Goal: Task Accomplishment & Management: Use online tool/utility

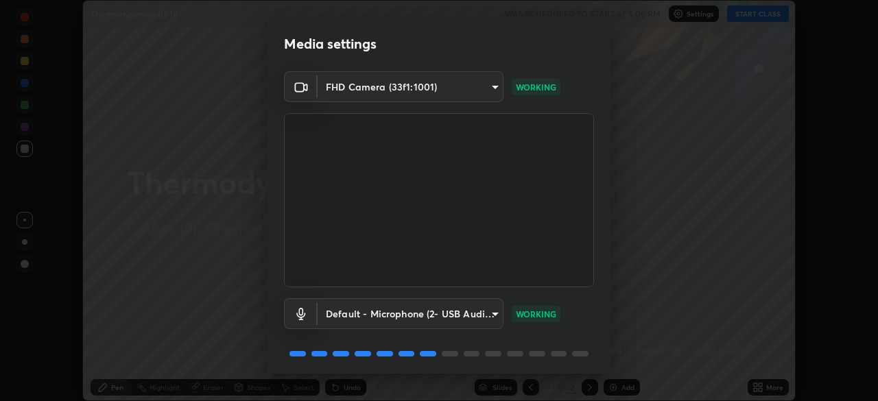
scroll to position [49, 0]
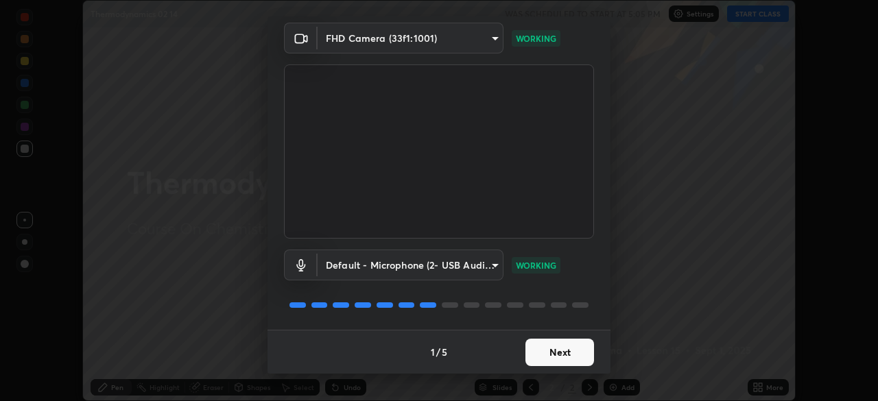
click at [551, 347] on button "Next" at bounding box center [559, 352] width 69 height 27
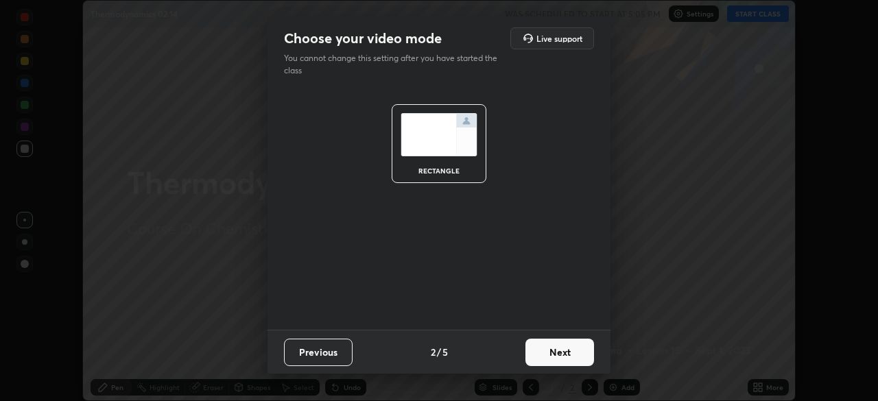
click at [566, 355] on button "Next" at bounding box center [559, 352] width 69 height 27
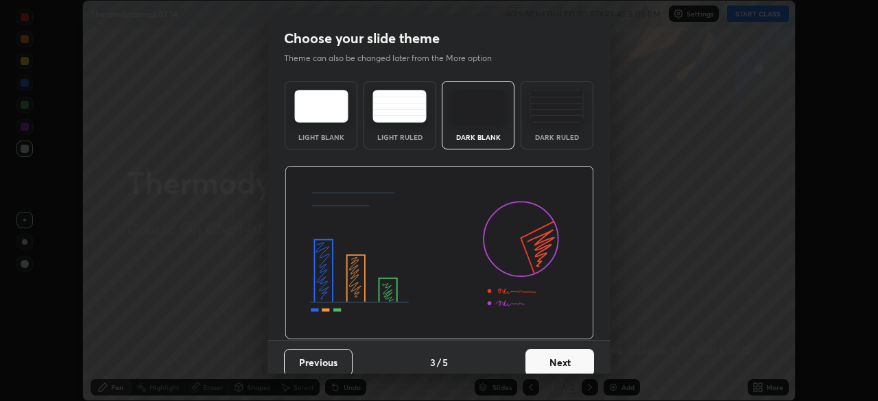
click at [565, 358] on button "Next" at bounding box center [559, 362] width 69 height 27
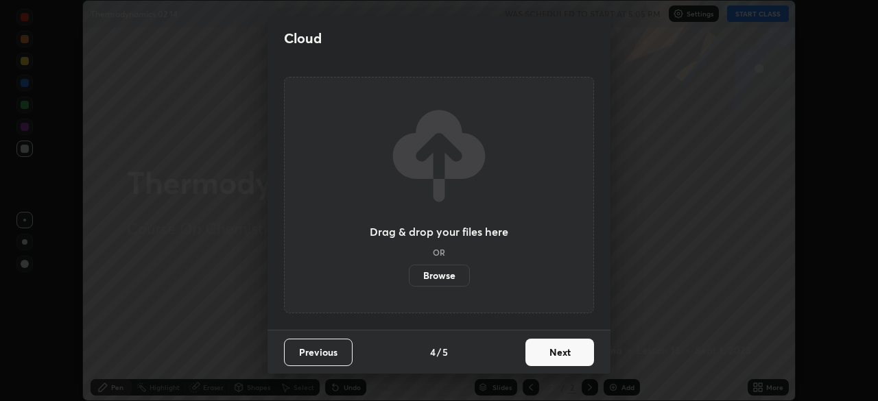
click at [567, 353] on button "Next" at bounding box center [559, 352] width 69 height 27
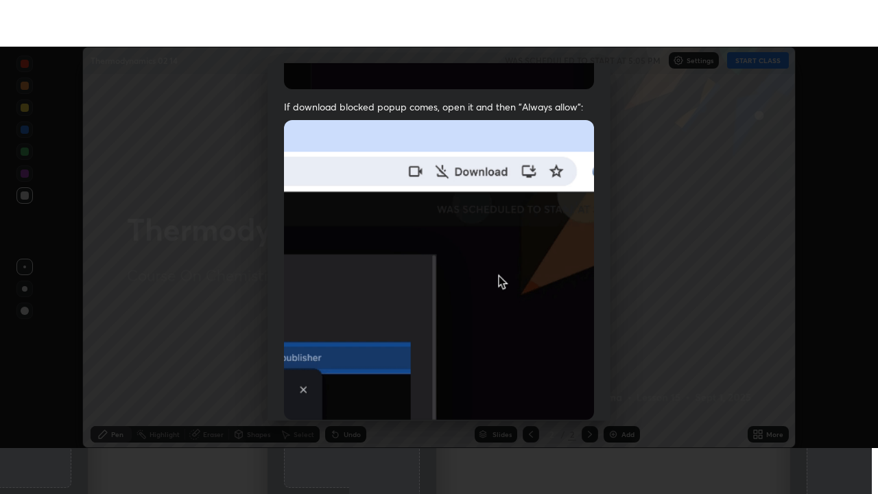
scroll to position [329, 0]
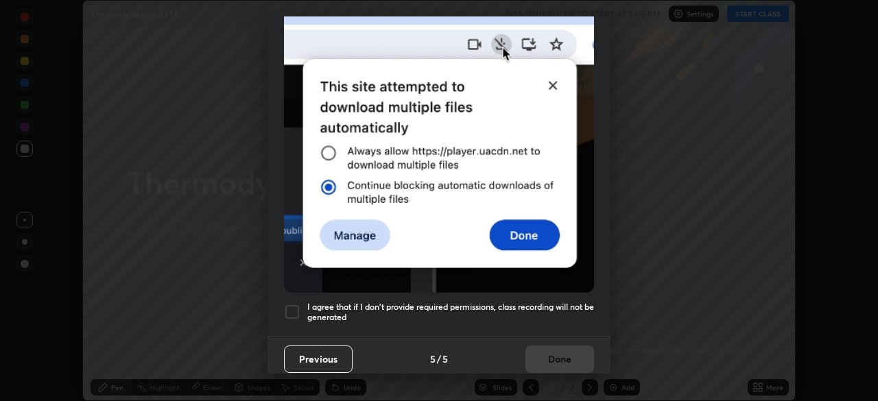
click at [548, 302] on h5 "I agree that if I don't provide required permissions, class recording will not …" at bounding box center [450, 312] width 287 height 21
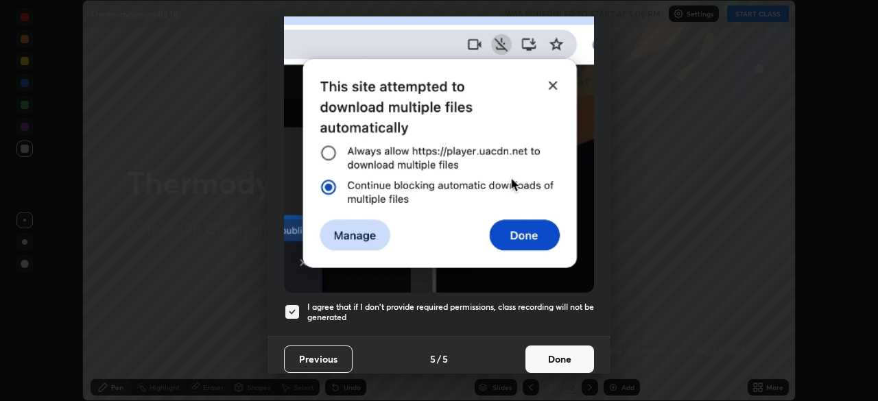
click at [556, 355] on button "Done" at bounding box center [559, 359] width 69 height 27
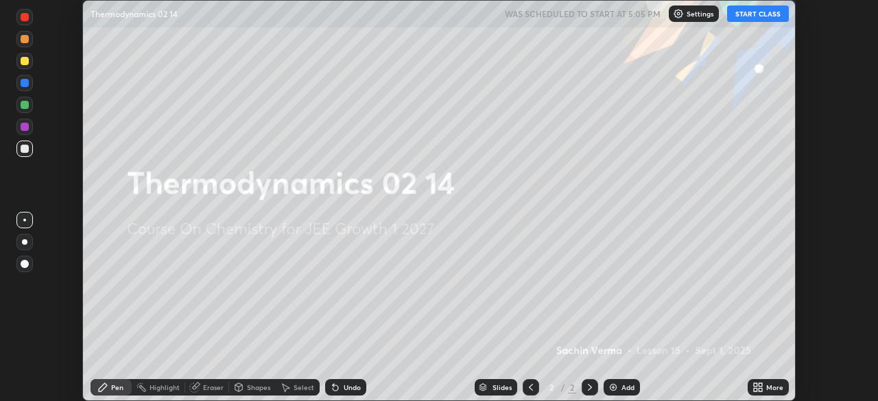
click at [755, 385] on icon at bounding box center [755, 384] width 3 height 3
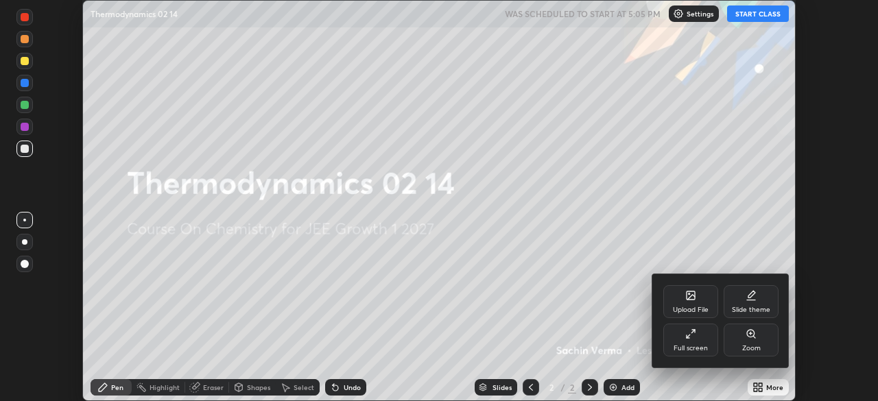
click at [689, 337] on icon at bounding box center [690, 334] width 11 height 11
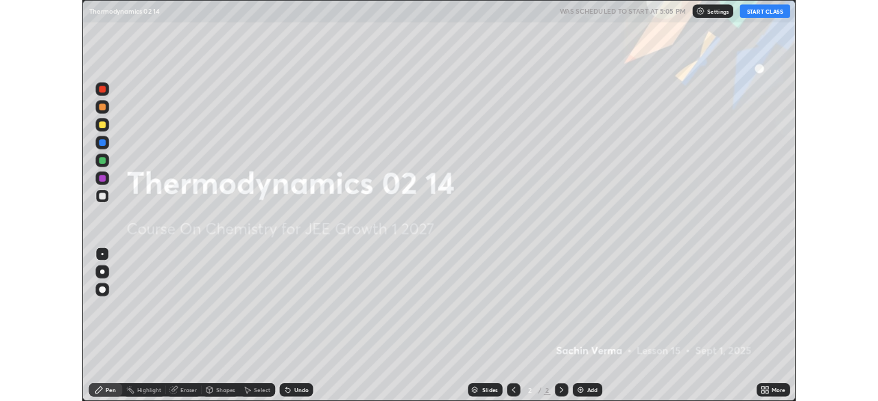
scroll to position [494, 878]
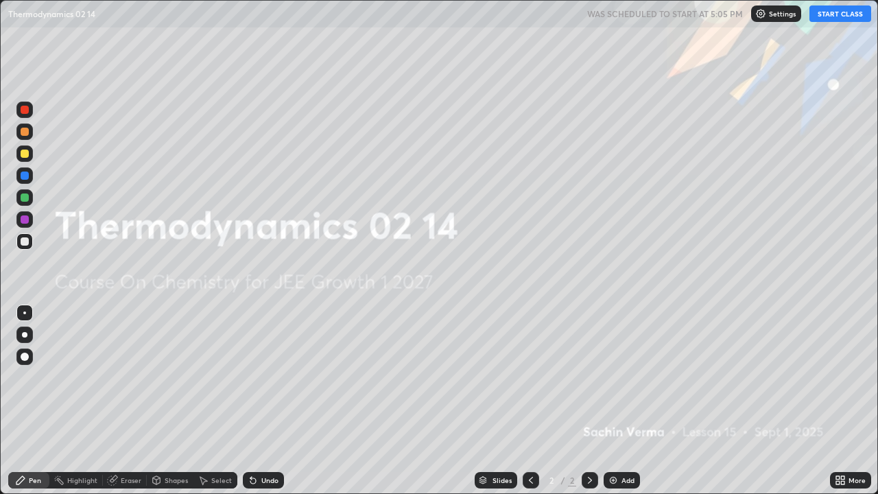
click at [621, 401] on div "Add" at bounding box center [627, 480] width 13 height 7
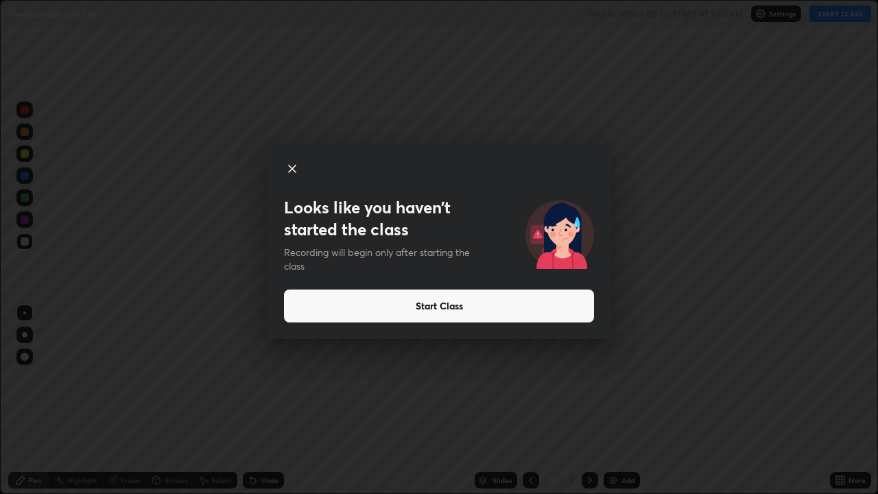
click at [820, 16] on div "Looks like you haven’t started the class Recording will begin only after starti…" at bounding box center [439, 247] width 878 height 494
click at [583, 302] on button "Start Class" at bounding box center [439, 305] width 310 height 33
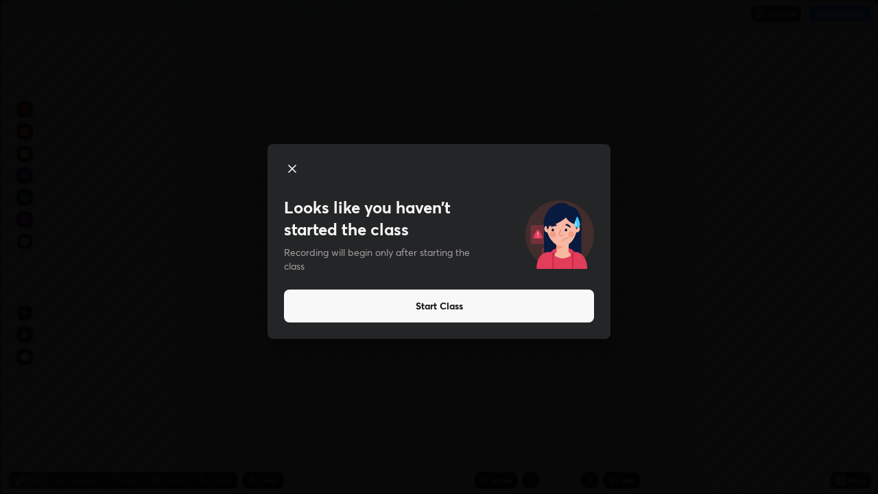
click at [567, 311] on button "Start Class" at bounding box center [439, 305] width 310 height 33
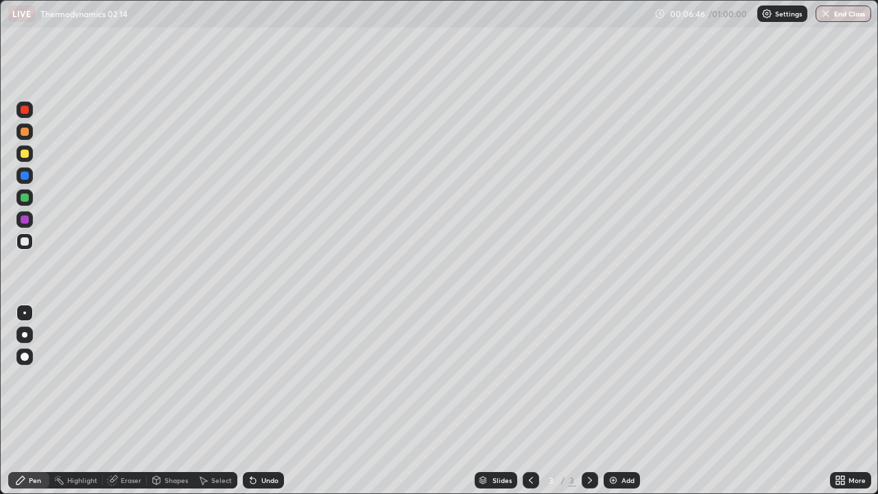
click at [25, 335] on div at bounding box center [24, 334] width 5 height 5
click at [25, 154] on div at bounding box center [25, 154] width 8 height 8
click at [614, 401] on img at bounding box center [613, 480] width 11 height 11
click at [270, 401] on div "Undo" at bounding box center [269, 480] width 17 height 7
click at [257, 401] on div "Undo" at bounding box center [263, 480] width 41 height 16
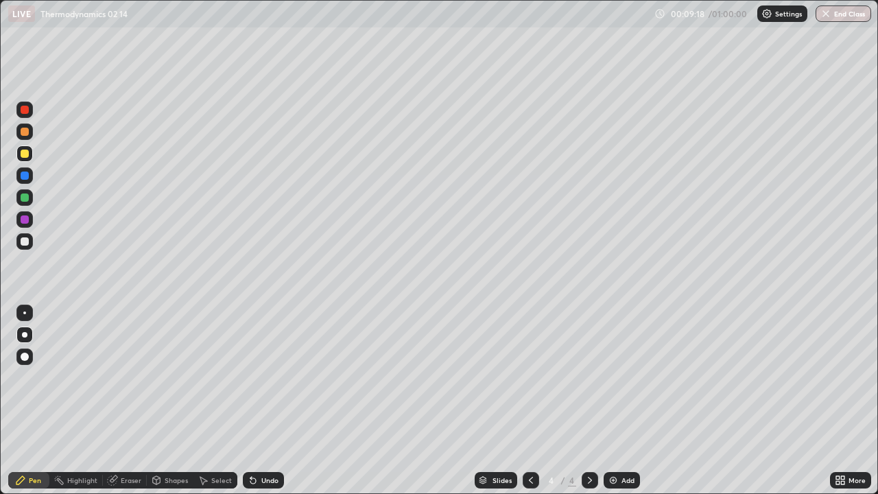
click at [25, 193] on div at bounding box center [25, 197] width 8 height 8
click at [263, 401] on div "Undo" at bounding box center [263, 480] width 41 height 16
click at [261, 401] on div "Undo" at bounding box center [263, 480] width 41 height 16
click at [269, 401] on div "Undo" at bounding box center [269, 480] width 17 height 7
click at [261, 401] on div "Undo" at bounding box center [269, 480] width 17 height 7
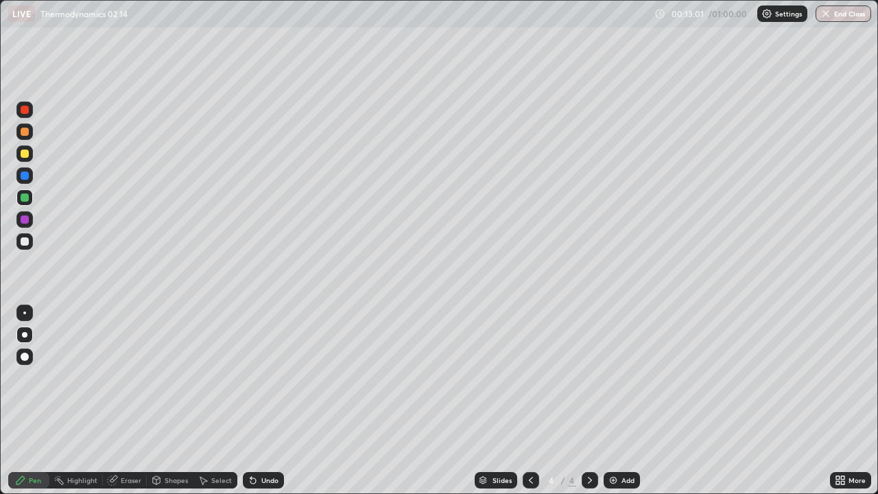
click at [619, 401] on div "Add" at bounding box center [622, 480] width 36 height 16
click at [262, 401] on div "Undo" at bounding box center [269, 480] width 17 height 7
click at [251, 401] on icon at bounding box center [252, 480] width 5 height 5
click at [29, 241] on div at bounding box center [24, 241] width 16 height 16
click at [616, 401] on img at bounding box center [613, 480] width 11 height 11
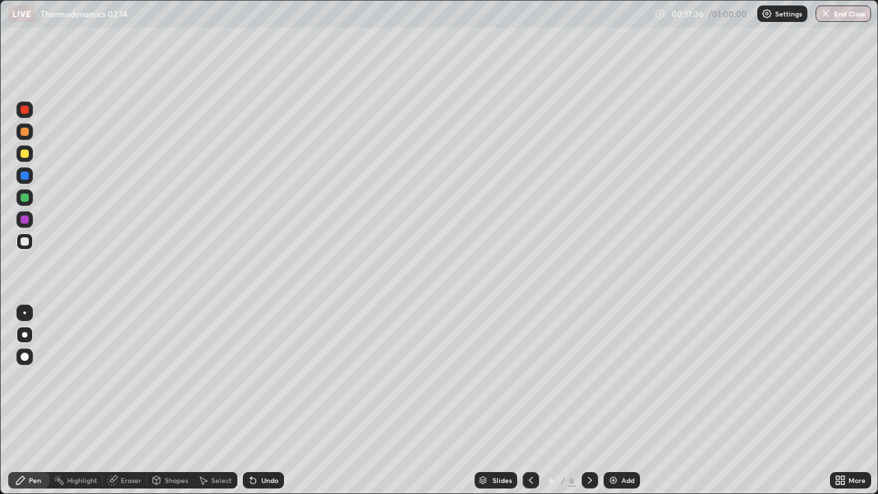
click at [265, 401] on div "Undo" at bounding box center [269, 480] width 17 height 7
click at [279, 401] on div "Undo" at bounding box center [263, 480] width 41 height 16
click at [268, 401] on div "Undo" at bounding box center [263, 480] width 41 height 16
click at [624, 401] on div "Add" at bounding box center [627, 480] width 13 height 7
click at [609, 401] on img at bounding box center [613, 480] width 11 height 11
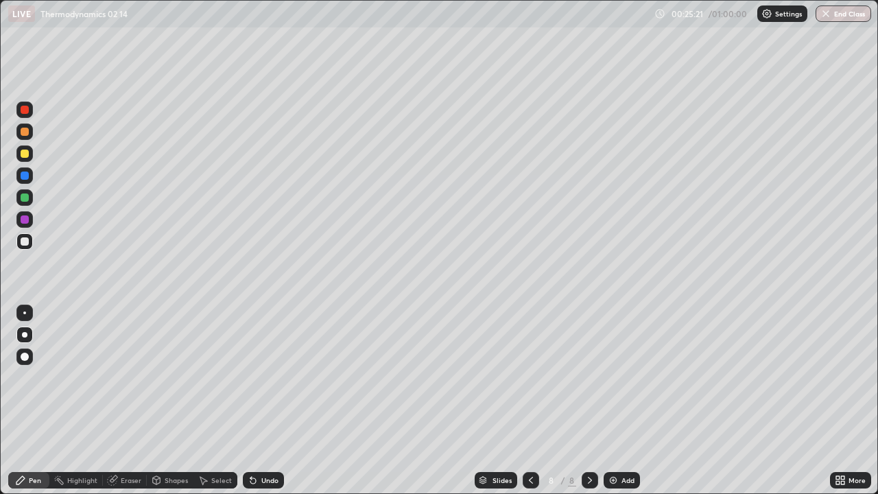
click at [261, 401] on div "Undo" at bounding box center [263, 480] width 41 height 16
click at [259, 401] on div "Undo" at bounding box center [263, 480] width 41 height 16
click at [126, 401] on div "Eraser" at bounding box center [131, 480] width 21 height 7
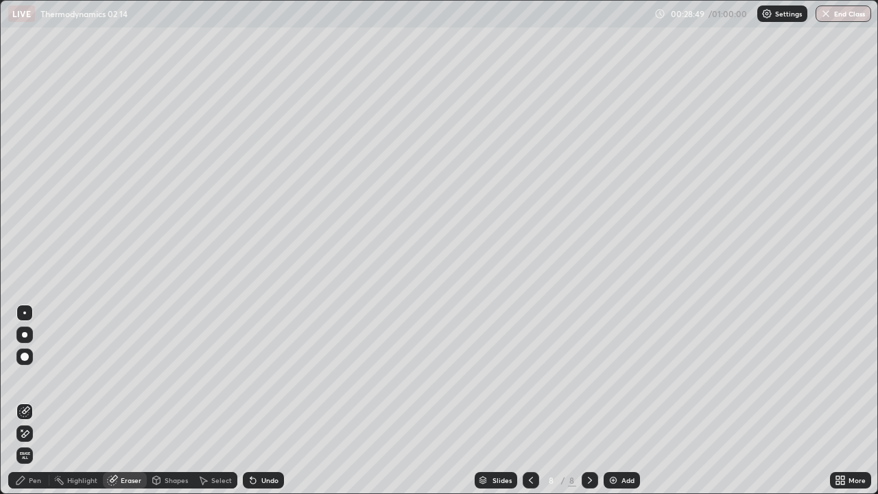
click at [36, 401] on div "Pen" at bounding box center [35, 480] width 12 height 7
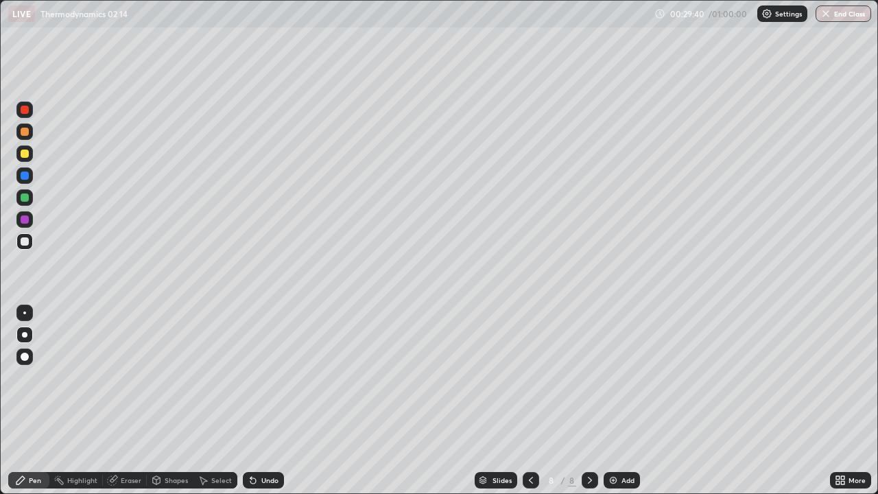
click at [270, 401] on div "Undo" at bounding box center [263, 480] width 41 height 16
click at [621, 401] on div "Add" at bounding box center [627, 480] width 13 height 7
click at [267, 401] on div "Undo" at bounding box center [263, 480] width 41 height 16
click at [261, 401] on div "Undo" at bounding box center [269, 480] width 17 height 7
click at [612, 401] on img at bounding box center [613, 480] width 11 height 11
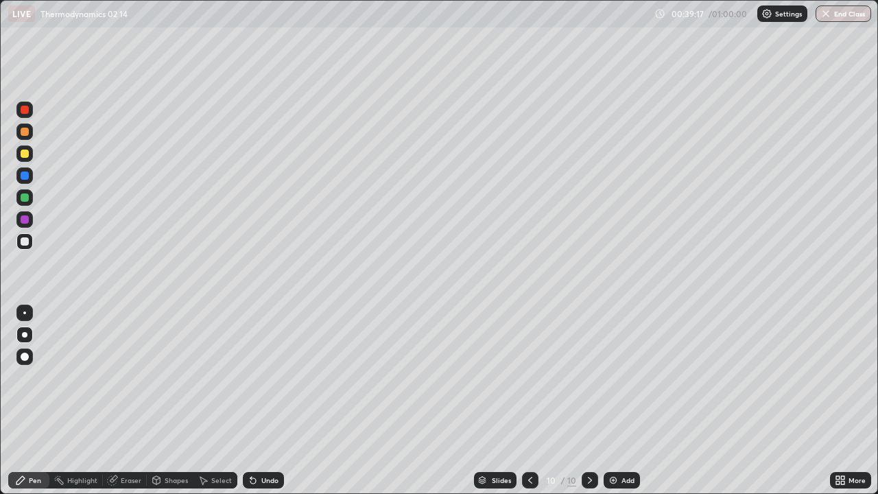
click at [267, 401] on div "Undo" at bounding box center [269, 480] width 17 height 7
click at [281, 401] on div "Undo" at bounding box center [263, 480] width 41 height 16
click at [279, 401] on div "Undo" at bounding box center [263, 480] width 41 height 16
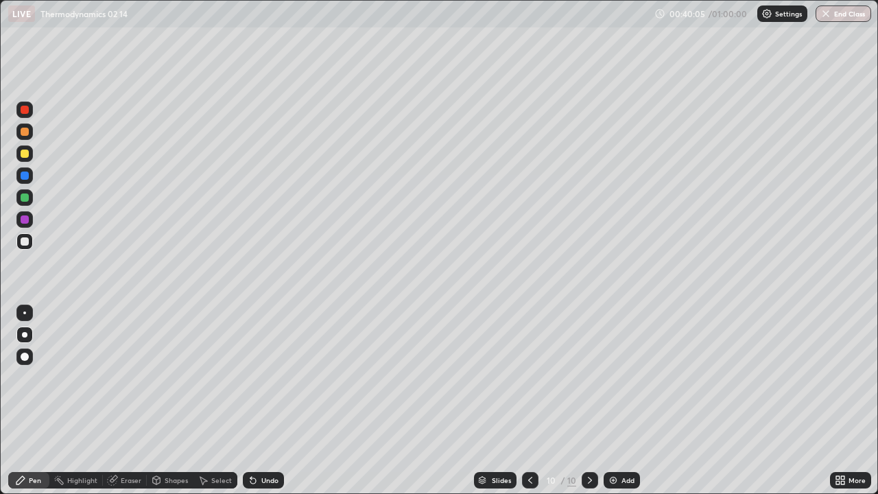
click at [273, 401] on div "Undo" at bounding box center [269, 480] width 17 height 7
click at [274, 401] on div "Undo" at bounding box center [263, 480] width 41 height 16
click at [129, 401] on div "Eraser" at bounding box center [125, 480] width 44 height 16
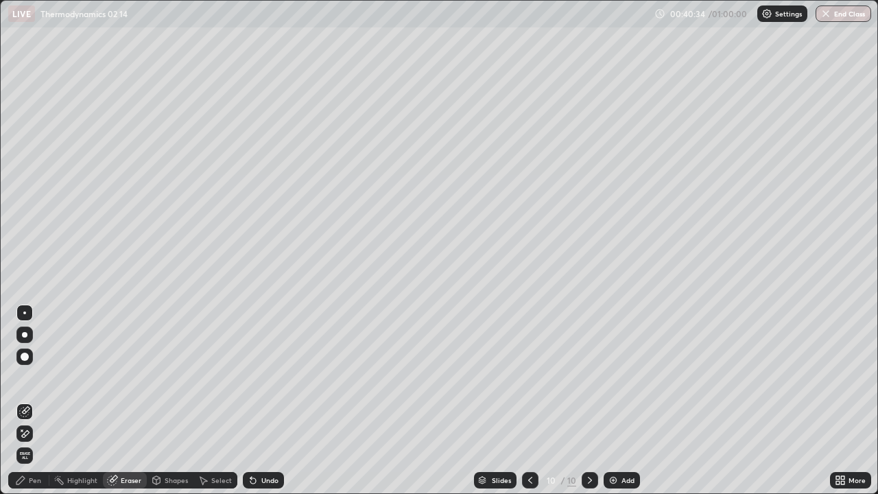
click at [31, 401] on div "Pen" at bounding box center [28, 480] width 41 height 16
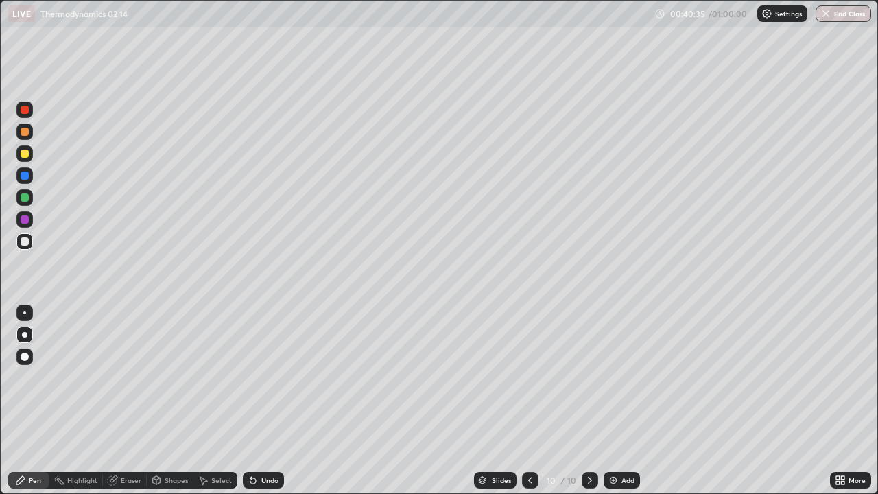
click at [26, 196] on div at bounding box center [25, 197] width 8 height 8
click at [264, 401] on div "Undo" at bounding box center [263, 480] width 41 height 16
click at [25, 156] on div at bounding box center [25, 154] width 8 height 8
click at [28, 239] on div at bounding box center [25, 241] width 8 height 8
click at [265, 401] on div "Undo" at bounding box center [263, 480] width 41 height 16
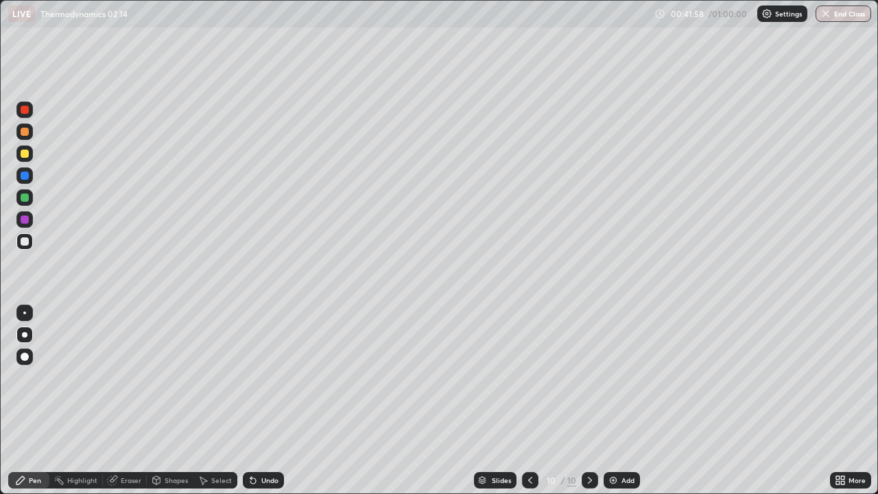
click at [23, 219] on div at bounding box center [25, 219] width 8 height 8
click at [662, 401] on div "Slides 10 / 10 Add" at bounding box center [557, 479] width 546 height 27
click at [257, 401] on div "Undo" at bounding box center [263, 480] width 41 height 16
click at [25, 241] on div at bounding box center [25, 241] width 8 height 8
click at [261, 401] on div "Undo" at bounding box center [269, 480] width 17 height 7
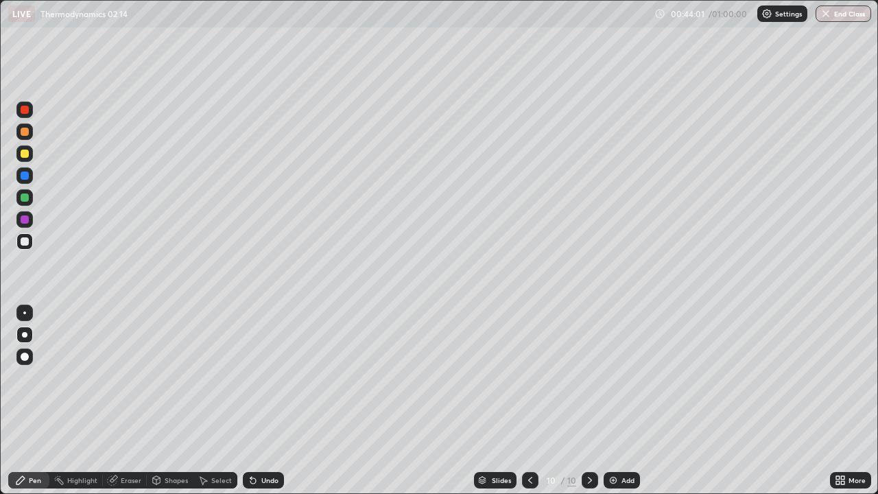
click at [25, 220] on div at bounding box center [25, 219] width 8 height 8
click at [22, 198] on div at bounding box center [25, 197] width 8 height 8
click at [616, 401] on img at bounding box center [613, 480] width 11 height 11
click at [25, 154] on div at bounding box center [25, 154] width 8 height 8
click at [261, 401] on div "Undo" at bounding box center [269, 480] width 17 height 7
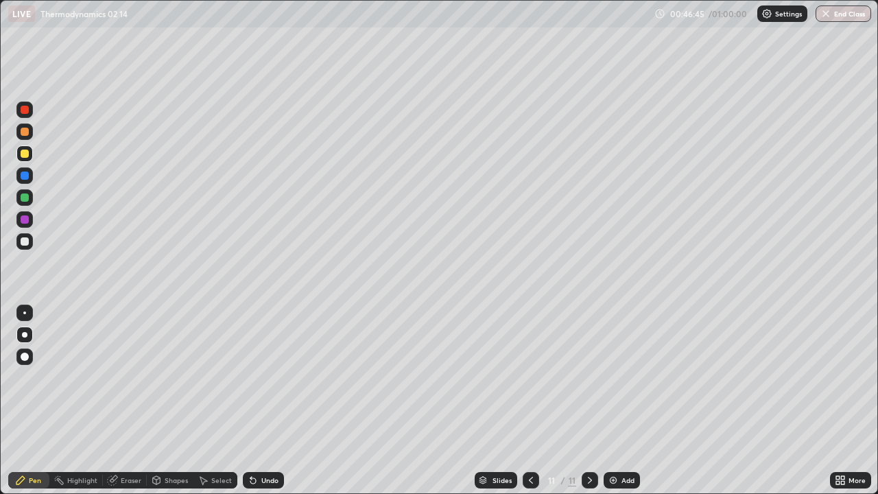
click at [257, 401] on div "Undo" at bounding box center [263, 480] width 41 height 16
click at [27, 244] on div at bounding box center [25, 241] width 8 height 8
click at [220, 401] on div "Select" at bounding box center [221, 480] width 21 height 7
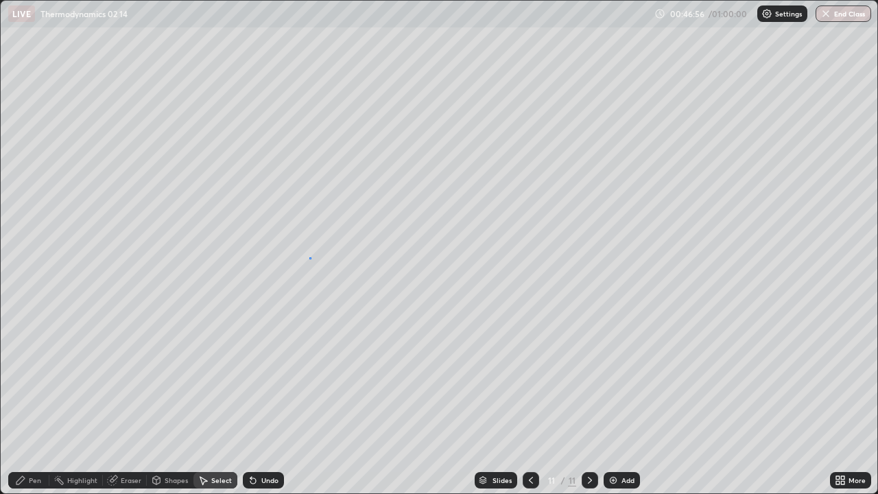
click at [309, 257] on div "0 ° Undo Copy Duplicate Duplicate to new slide Delete" at bounding box center [439, 247] width 877 height 493
click at [253, 401] on icon at bounding box center [252, 480] width 5 height 5
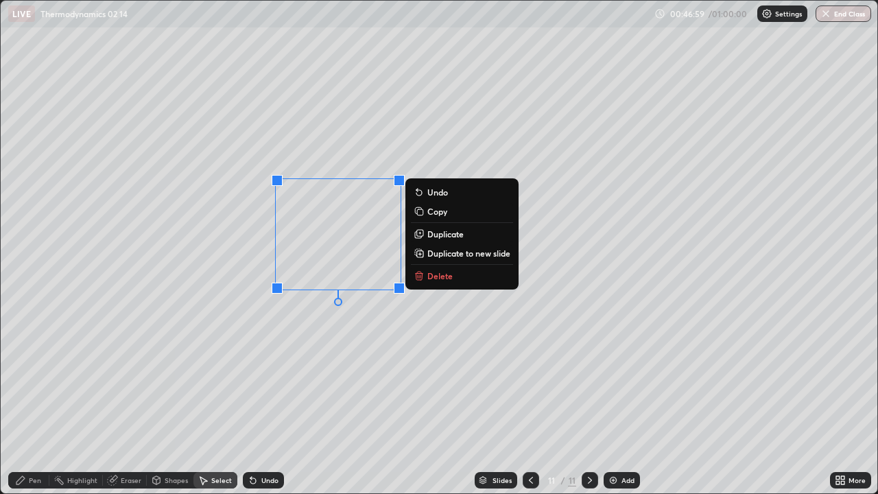
click at [254, 401] on icon at bounding box center [253, 480] width 11 height 11
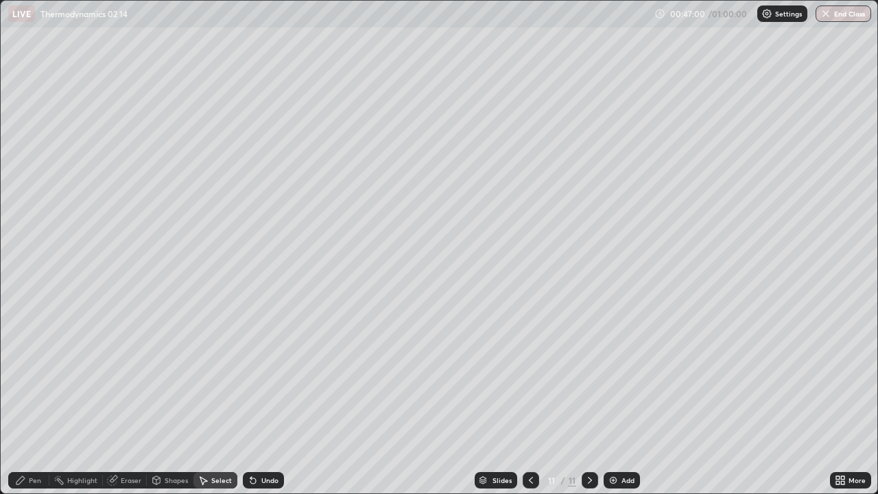
click at [34, 401] on div "Pen" at bounding box center [35, 480] width 12 height 7
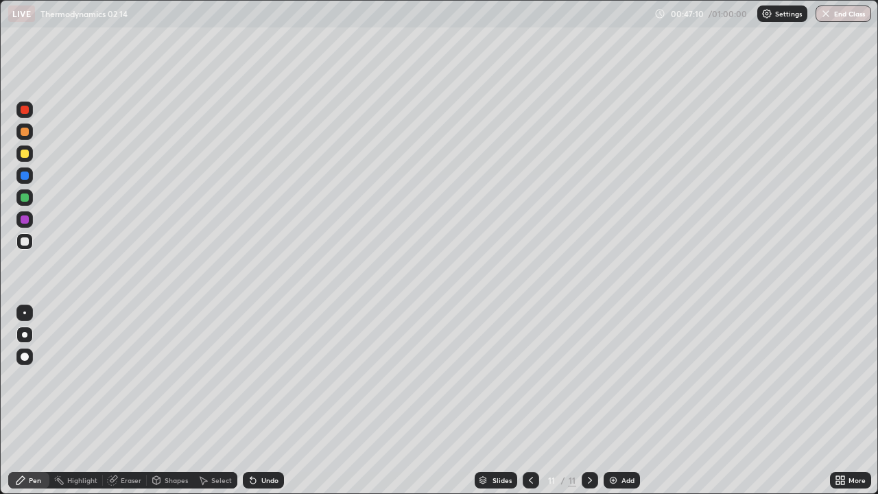
click at [28, 196] on div at bounding box center [25, 197] width 8 height 8
click at [31, 241] on div at bounding box center [24, 241] width 16 height 16
click at [270, 401] on div "Undo" at bounding box center [263, 480] width 41 height 16
click at [269, 401] on div "Undo" at bounding box center [269, 480] width 17 height 7
click at [261, 401] on div "Undo" at bounding box center [269, 480] width 17 height 7
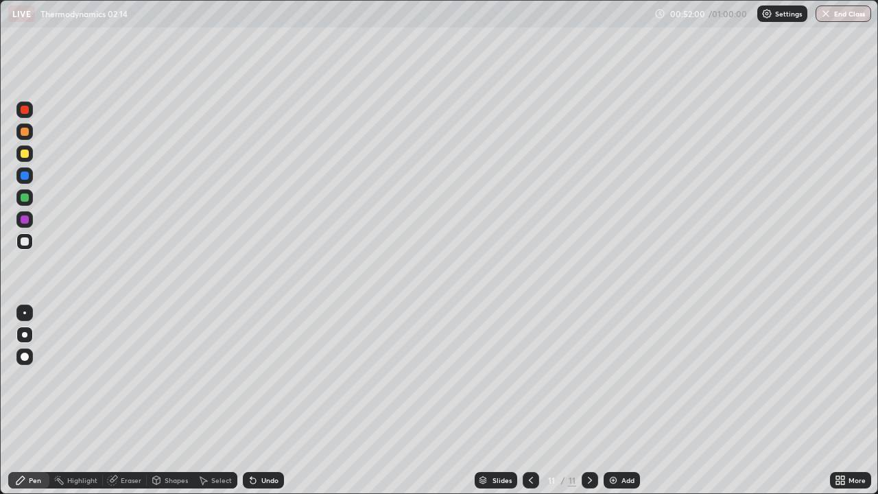
click at [838, 10] on button "End Class" at bounding box center [844, 13] width 56 height 16
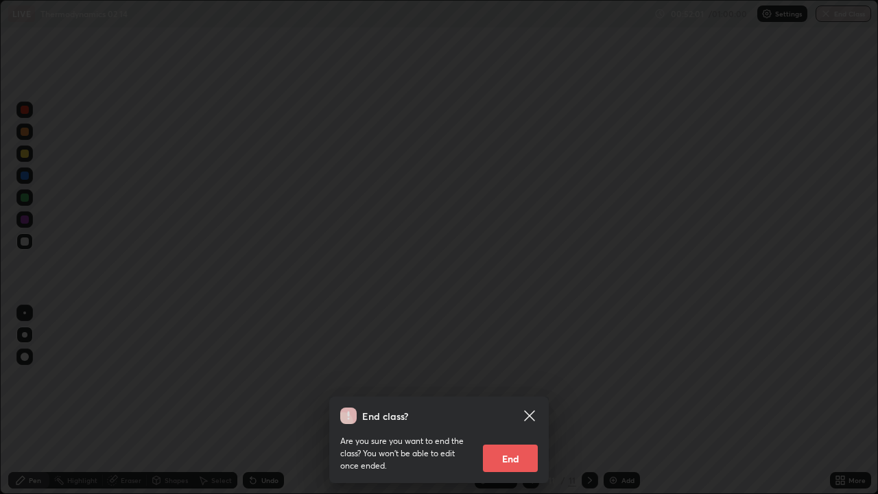
click at [504, 401] on button "End" at bounding box center [510, 458] width 55 height 27
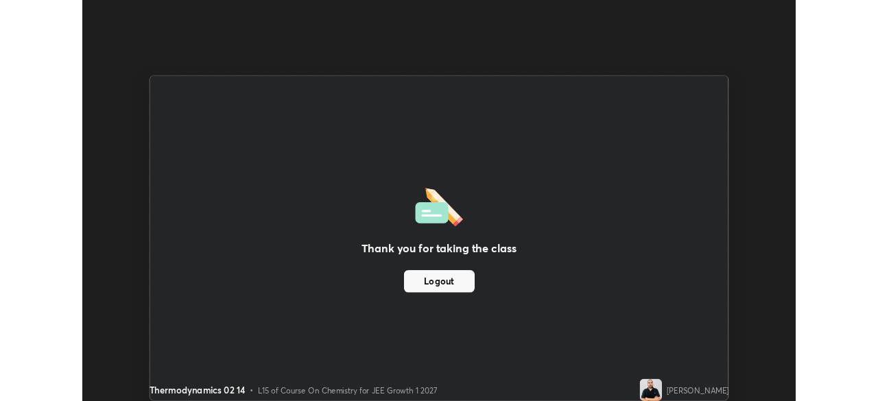
scroll to position [68196, 67719]
